Goal: Task Accomplishment & Management: Use online tool/utility

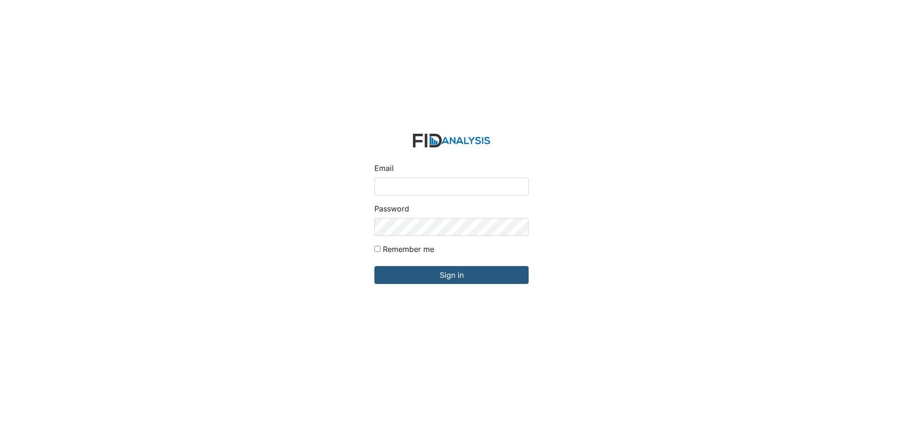
click at [416, 186] on input "Email" at bounding box center [452, 186] width 154 height 18
type input "[EMAIL_ADDRESS][DOMAIN_NAME]"
click at [375, 266] on input "Sign in" at bounding box center [452, 275] width 154 height 18
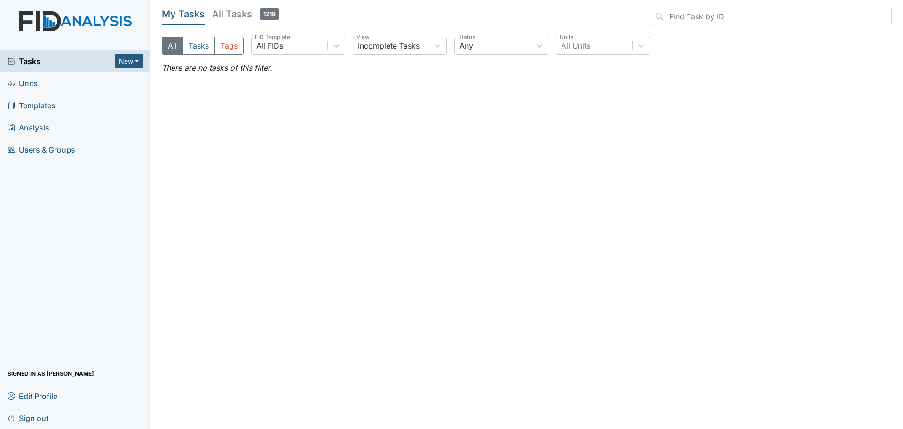
click at [29, 82] on span "Units" at bounding box center [23, 83] width 30 height 15
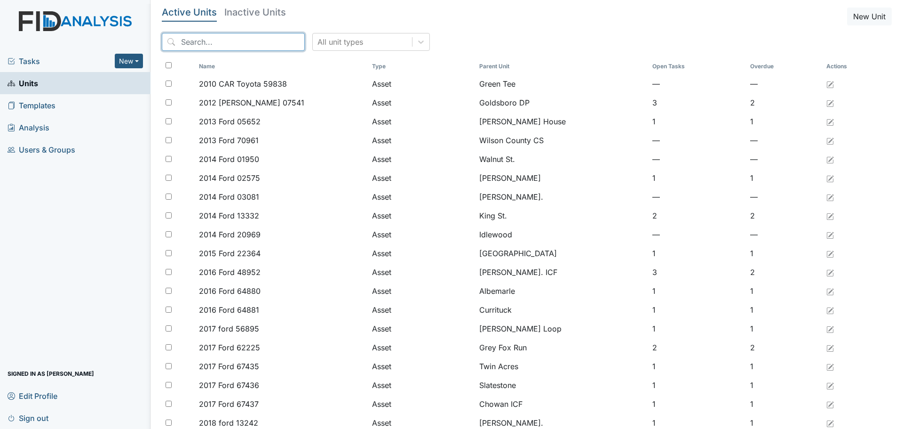
click at [222, 44] on input "search" at bounding box center [233, 42] width 143 height 18
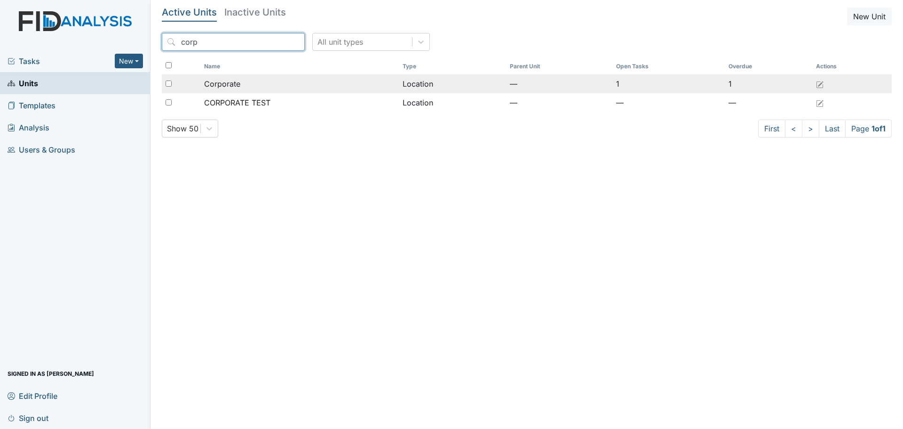
type input "corp"
click at [258, 84] on div "Corporate" at bounding box center [299, 83] width 191 height 11
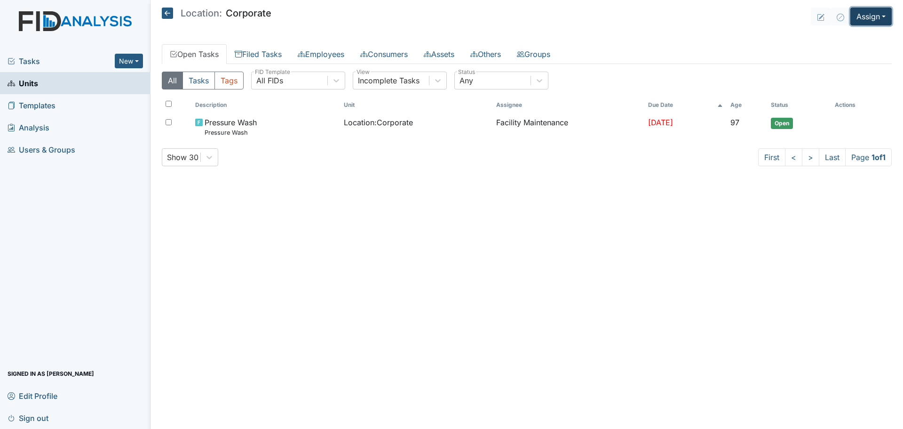
click at [875, 16] on button "Assign" at bounding box center [871, 17] width 41 height 18
click at [853, 54] on link "Assign Inspection" at bounding box center [848, 53] width 85 height 15
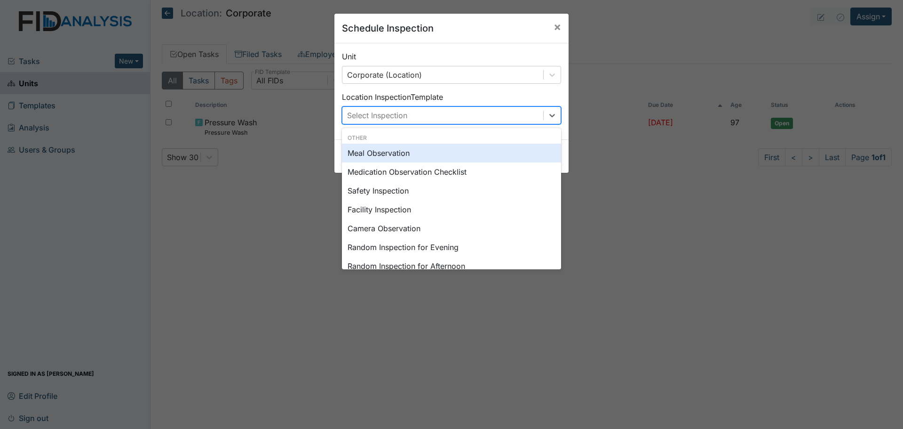
click at [463, 117] on div "Select Inspection" at bounding box center [443, 115] width 201 height 17
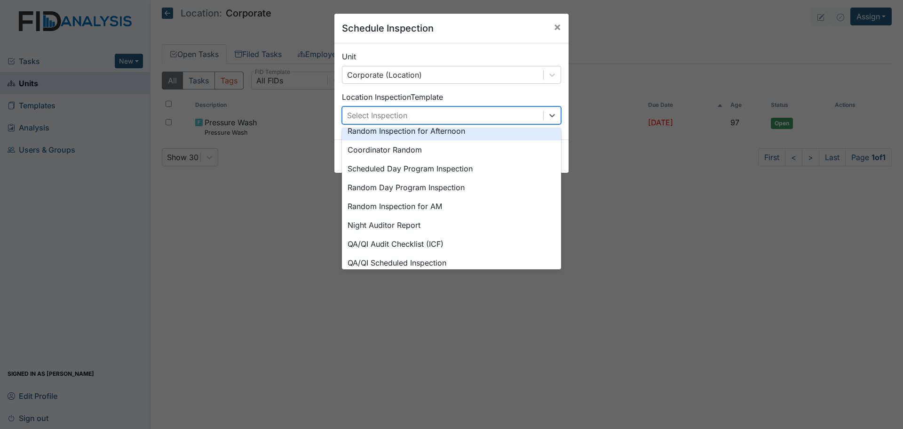
scroll to position [141, 0]
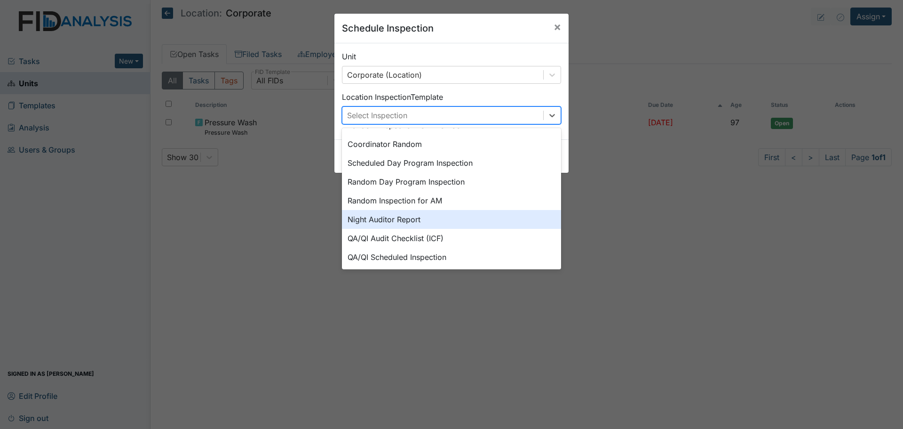
click at [470, 225] on div "Night Auditor Report" at bounding box center [451, 219] width 219 height 19
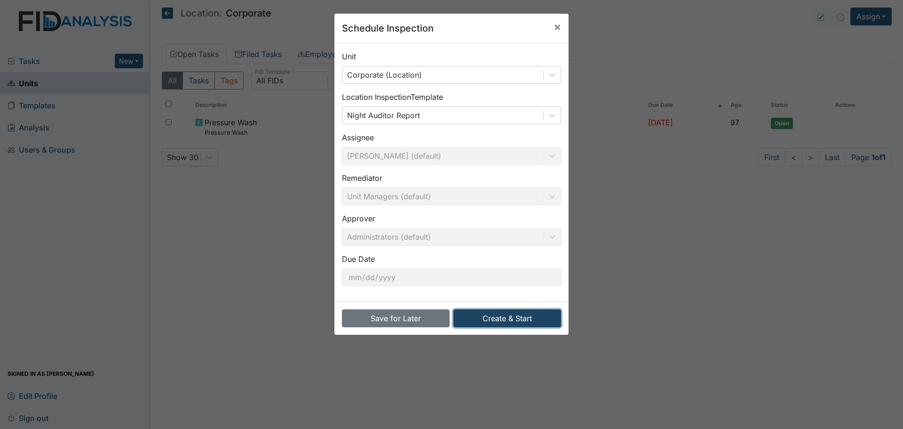
click at [526, 314] on button "Create & Start" at bounding box center [508, 318] width 108 height 18
